Goal: Task Accomplishment & Management: Use online tool/utility

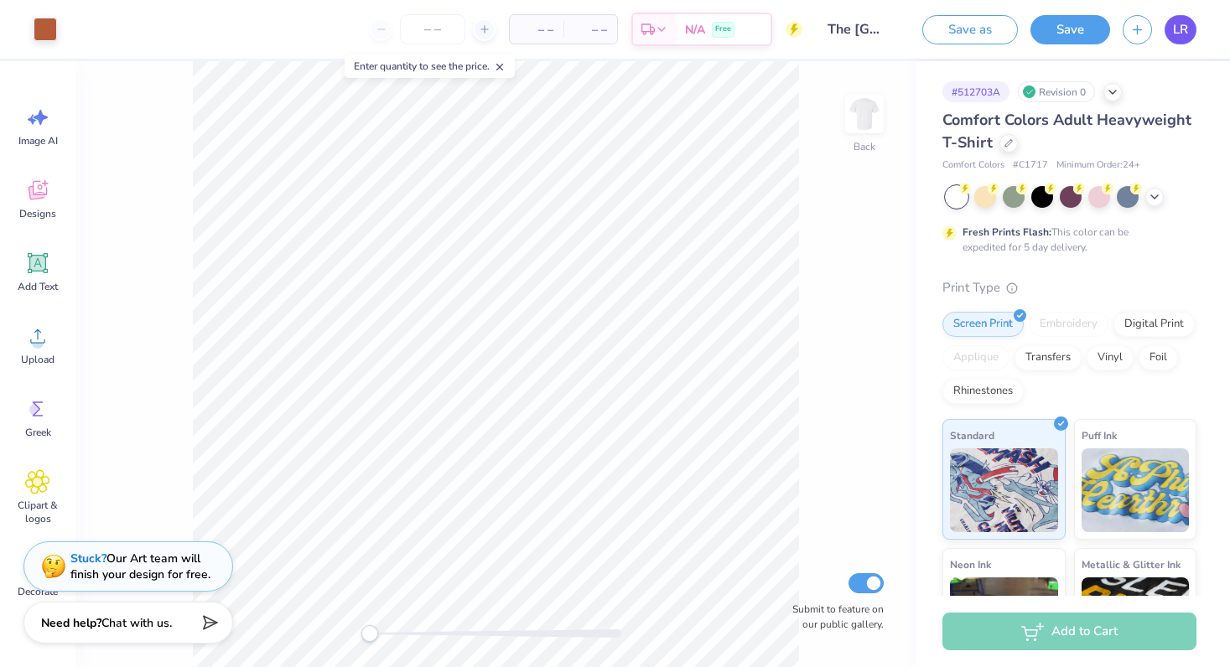
click at [1178, 35] on span "LR" at bounding box center [1180, 29] width 15 height 19
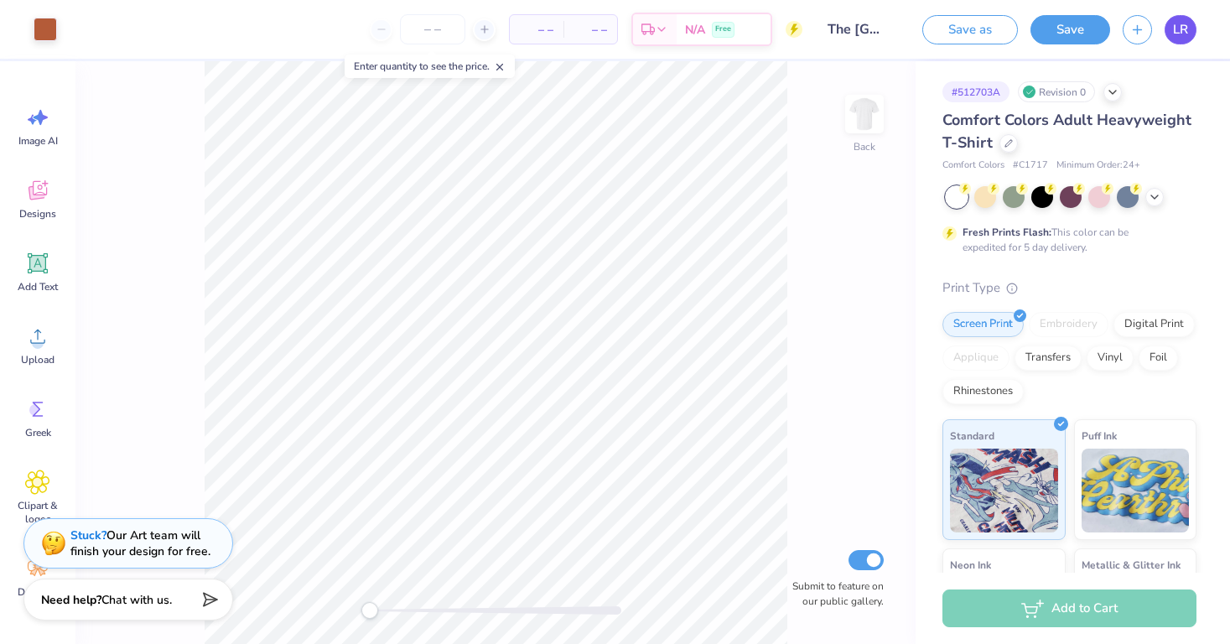
click at [1183, 26] on span "LR" at bounding box center [1180, 29] width 15 height 19
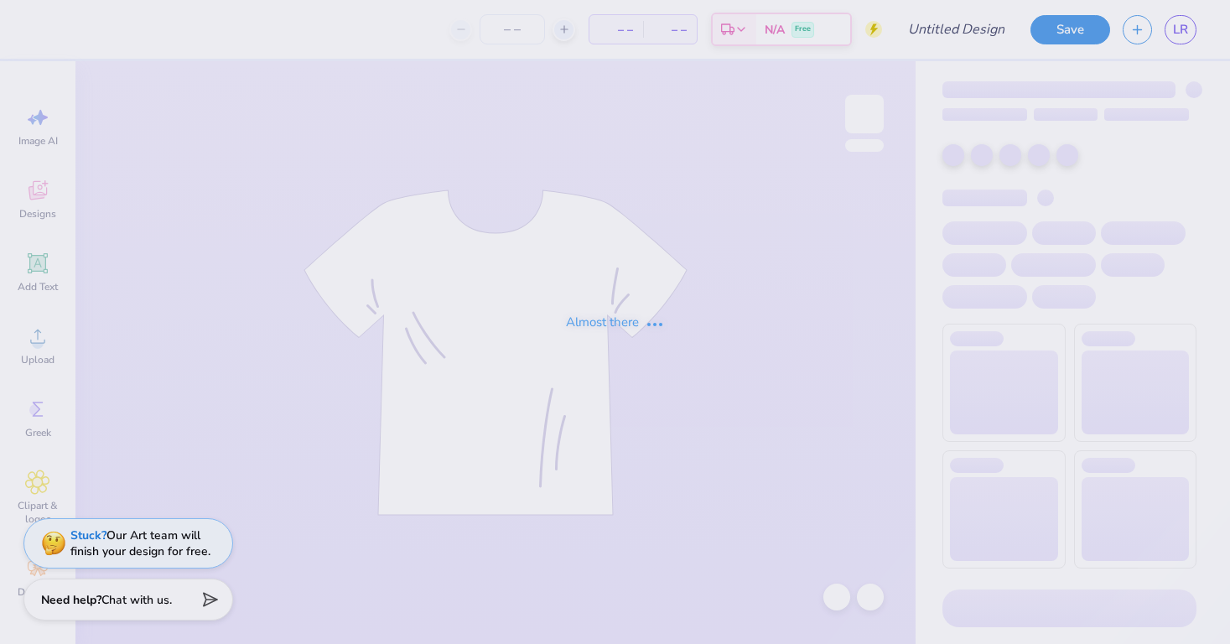
type input "The [GEOGRAPHIC_DATA][US_STATE] : [PERSON_NAME]"
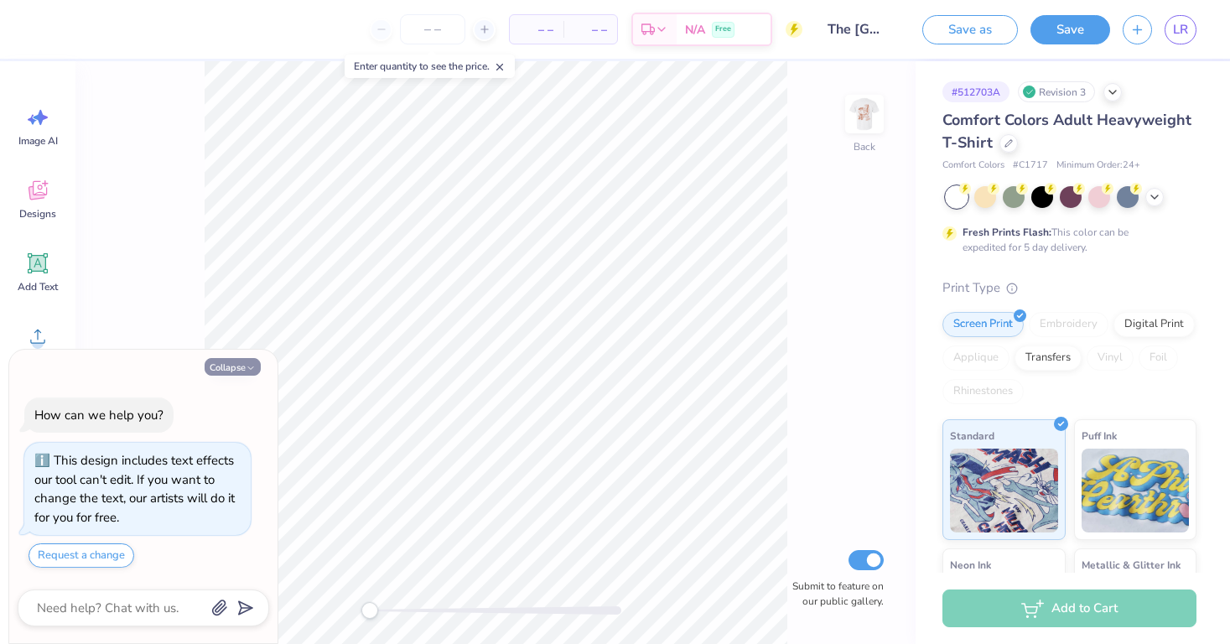
click at [252, 367] on icon "button" at bounding box center [251, 368] width 10 height 10
type textarea "x"
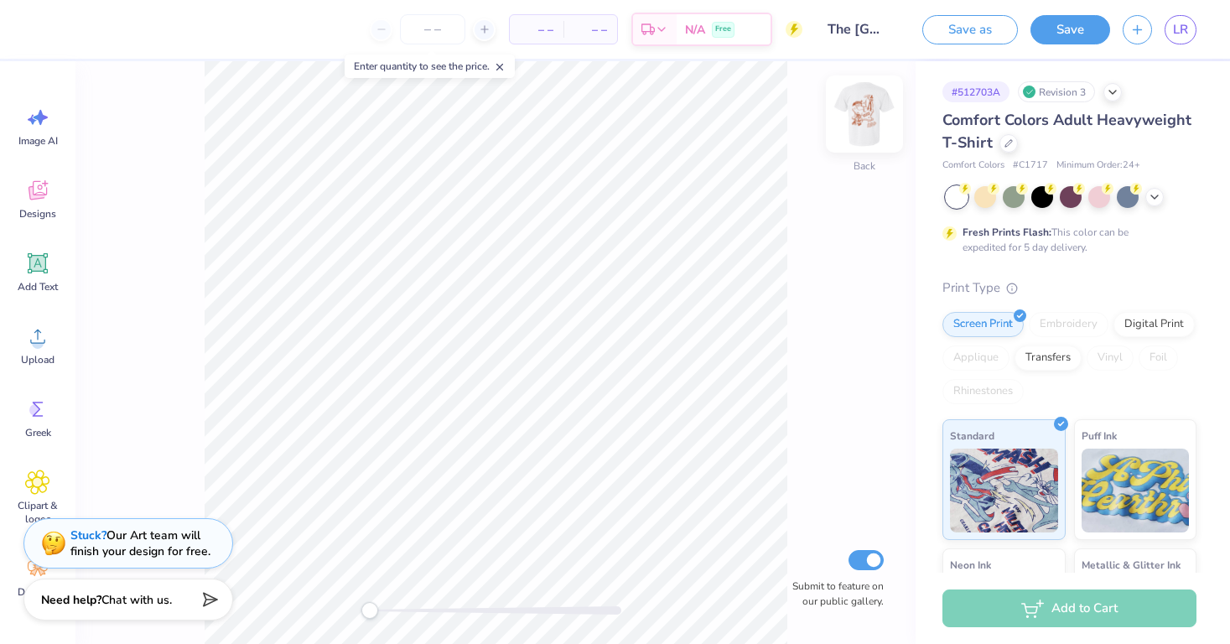
click at [857, 125] on img at bounding box center [864, 113] width 67 height 67
click at [868, 118] on img at bounding box center [864, 113] width 67 height 67
click at [1176, 31] on span "LR" at bounding box center [1180, 29] width 15 height 19
click at [1176, 33] on span "LR" at bounding box center [1180, 29] width 15 height 19
